Goal: Task Accomplishment & Management: Manage account settings

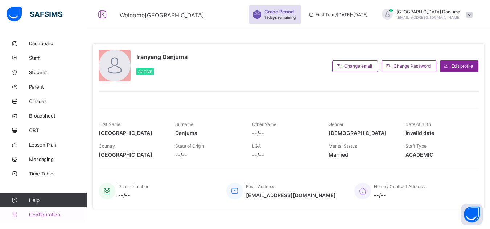
drag, startPoint x: 0, startPoint y: 0, endPoint x: 44, endPoint y: 214, distance: 218.3
click at [44, 214] on span "Configuration" at bounding box center [58, 215] width 58 height 6
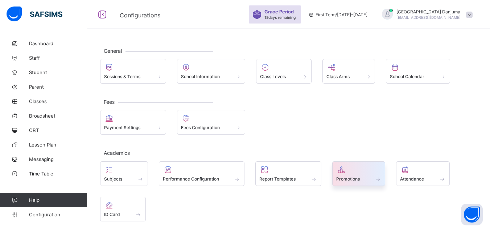
click at [338, 178] on span "Promotions" at bounding box center [348, 179] width 24 height 5
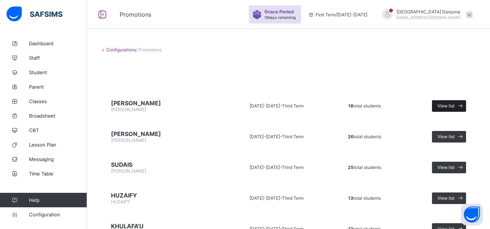
click at [448, 106] on span "View list" at bounding box center [445, 105] width 17 height 5
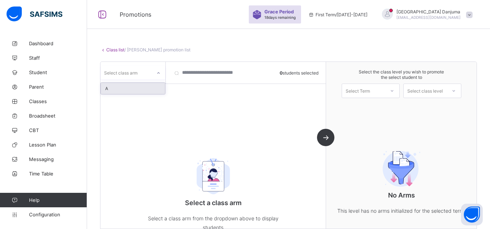
click at [138, 74] on div "Select class arm" at bounding box center [125, 73] width 51 height 10
click at [130, 88] on div "A" at bounding box center [133, 88] width 64 height 11
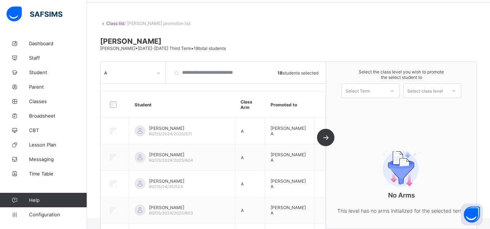
scroll to position [26, 0]
click at [369, 95] on div "Select Term" at bounding box center [357, 91] width 24 height 14
click at [371, 105] on div "First Term [DATE]-[DATE]" at bounding box center [370, 109] width 57 height 17
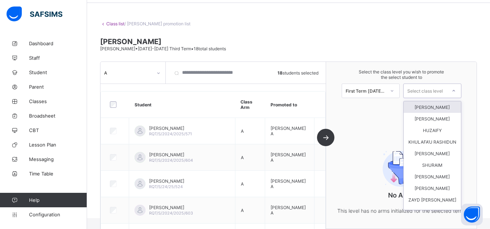
click at [440, 89] on div "Select class level" at bounding box center [425, 91] width 36 height 14
click at [441, 107] on div "[PERSON_NAME]" at bounding box center [431, 107] width 57 height 12
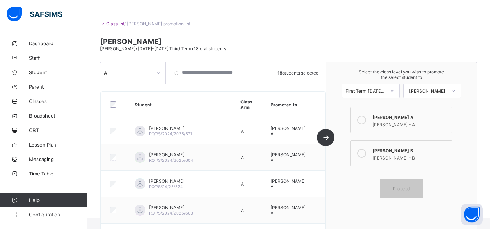
click at [113, 24] on link "Class list" at bounding box center [115, 23] width 18 height 5
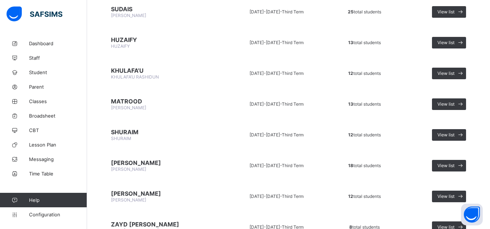
scroll to position [157, 0]
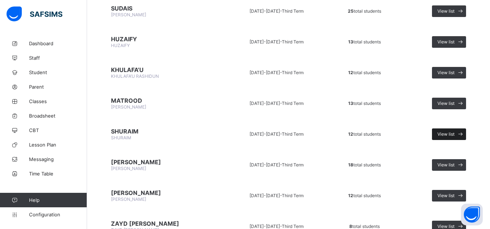
click at [452, 133] on span "View list" at bounding box center [445, 134] width 17 height 5
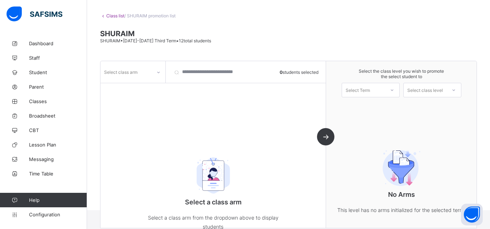
scroll to position [51, 0]
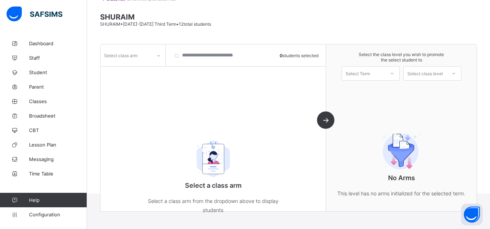
click at [145, 63] on div "Select class arm" at bounding box center [132, 56] width 65 height 22
click at [145, 56] on div "Select class arm" at bounding box center [125, 55] width 51 height 10
click at [136, 72] on div "A" at bounding box center [133, 71] width 64 height 11
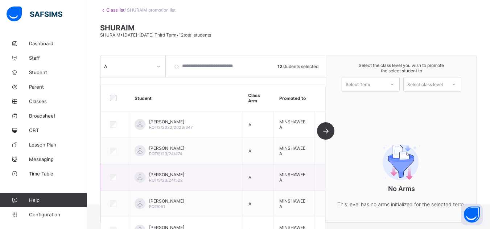
scroll to position [38, 0]
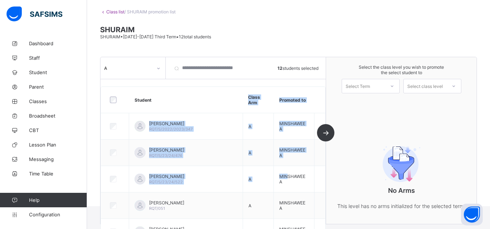
drag, startPoint x: 285, startPoint y: 170, endPoint x: 227, endPoint y: 99, distance: 91.7
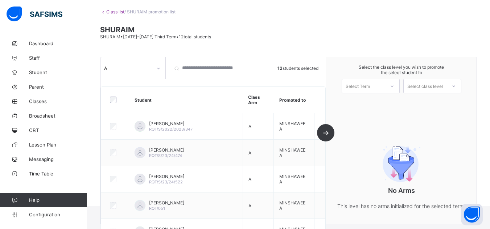
click at [271, 27] on span "SHURAIM" at bounding box center [288, 29] width 377 height 9
click at [112, 11] on link "Class list" at bounding box center [115, 11] width 18 height 5
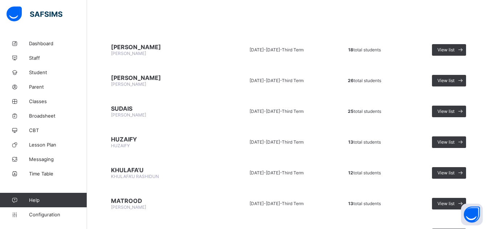
scroll to position [57, 0]
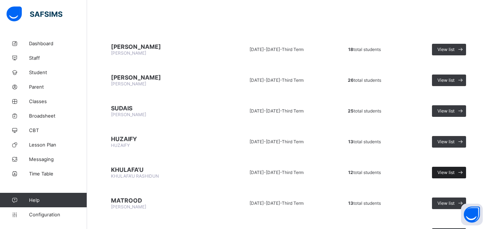
click at [448, 174] on span "View list" at bounding box center [445, 172] width 17 height 5
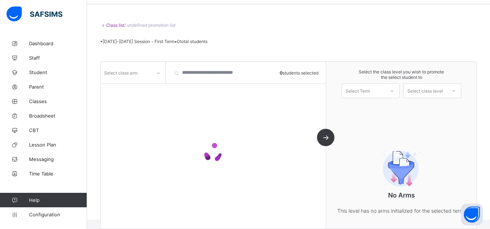
scroll to position [25, 0]
click at [148, 74] on div "Select class arm" at bounding box center [125, 72] width 51 height 10
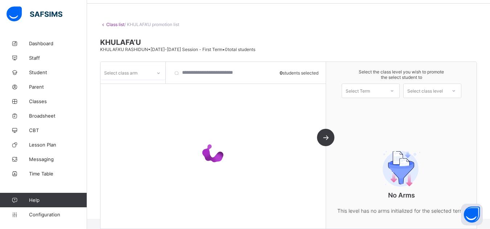
click at [148, 74] on div "Select class arm" at bounding box center [125, 73] width 51 height 10
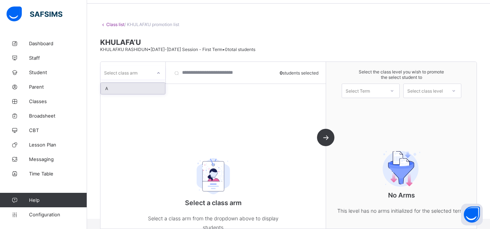
click at [148, 74] on div "Select class arm" at bounding box center [125, 73] width 51 height 10
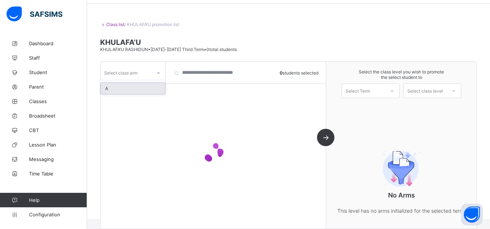
click at [141, 87] on div "A" at bounding box center [133, 88] width 64 height 11
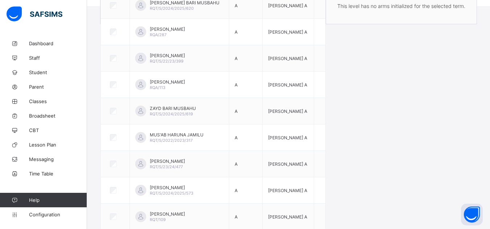
scroll to position [240, 0]
